Goal: Task Accomplishment & Management: Manage account settings

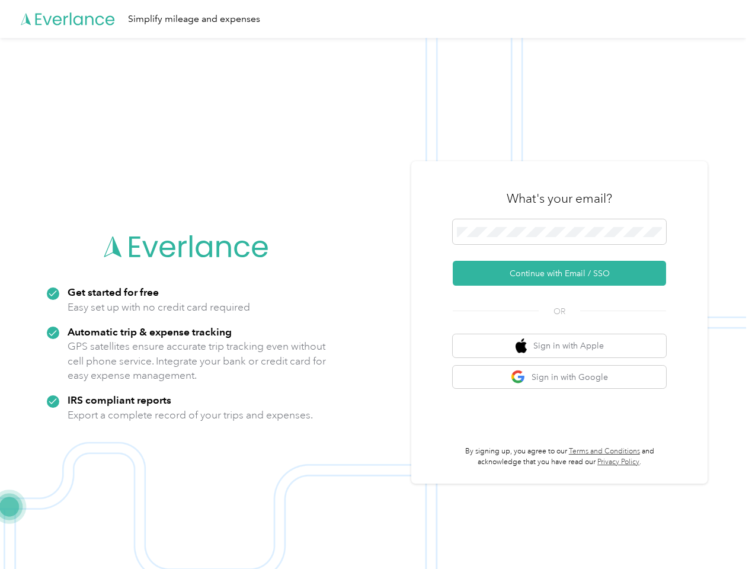
click at [375, 284] on img at bounding box center [373, 322] width 746 height 569
click at [375, 19] on div "Simplify mileage and expenses" at bounding box center [373, 19] width 746 height 38
click at [564, 273] on button "Continue with Email / SSO" at bounding box center [558, 273] width 213 height 25
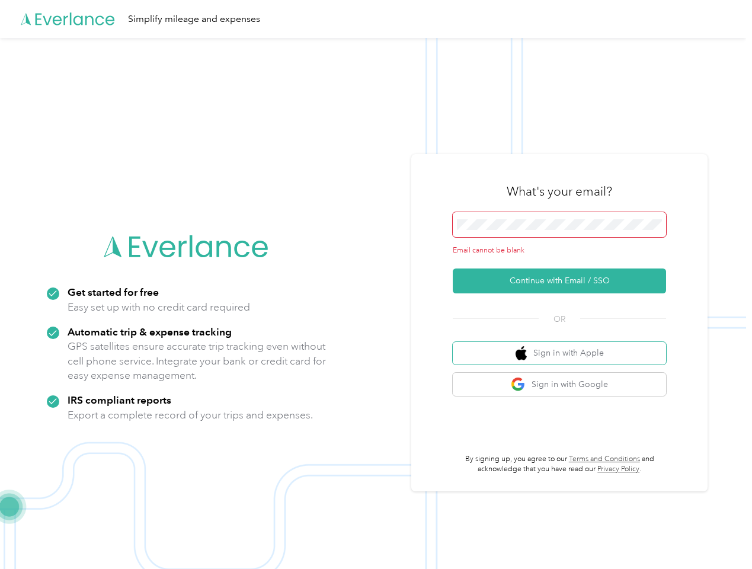
click at [564, 345] on button "Sign in with Apple" at bounding box center [558, 353] width 213 height 23
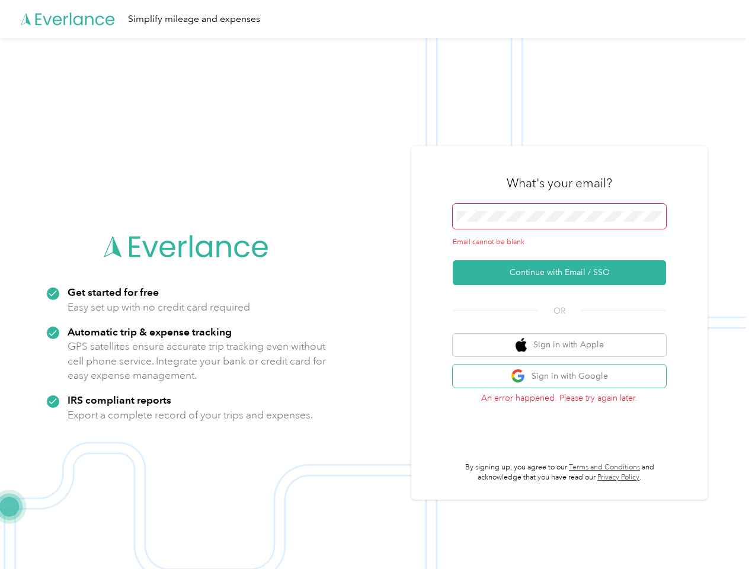
click at [564, 377] on button "Sign in with Google" at bounding box center [558, 375] width 213 height 23
